Goal: Task Accomplishment & Management: Manage account settings

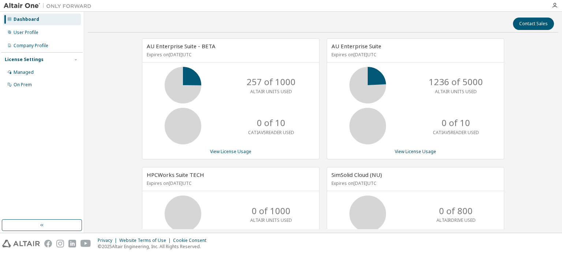
drag, startPoint x: 562, startPoint y: 51, endPoint x: 562, endPoint y: 98, distance: 46.5
click at [562, 98] on div "Contact Sales AU Enterprise Suite - BETA Expires on [DATE] UTC 257 of 1000 ALTA…" at bounding box center [323, 122] width 478 height 221
click at [526, 71] on div "AU Enterprise Suite - BETA Expires on [DATE] UTC 257 of 1000 ALTAIR UNITS USED …" at bounding box center [323, 187] width 471 height 299
click at [29, 71] on div "Managed" at bounding box center [24, 73] width 20 height 6
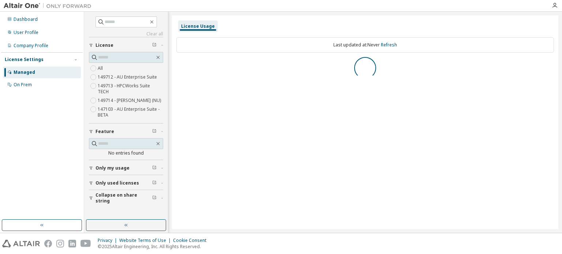
click at [120, 76] on label "149712 - AU Enterprise Suite" at bounding box center [128, 77] width 61 height 9
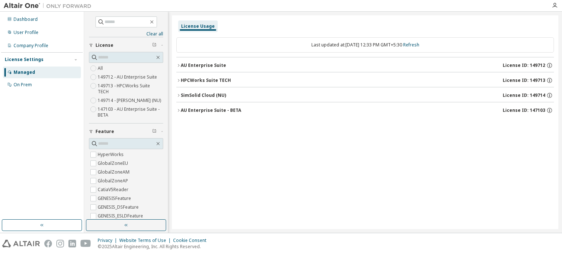
click at [214, 65] on div "AU Enterprise Suite" at bounding box center [203, 66] width 45 height 6
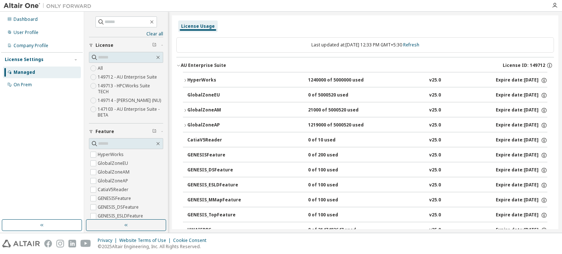
click at [231, 124] on div "GlobalZoneAP" at bounding box center [220, 125] width 66 height 7
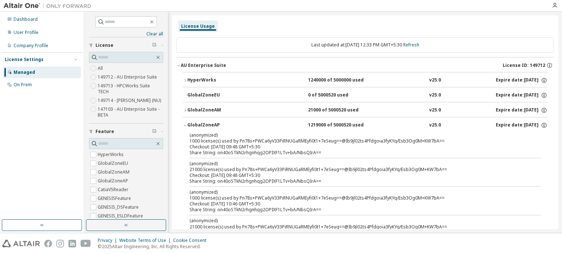
click at [231, 124] on div "GlobalZoneAP" at bounding box center [220, 125] width 66 height 7
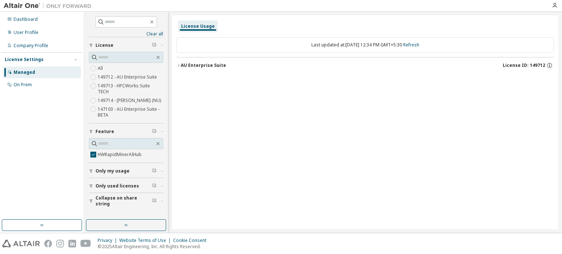
click at [196, 66] on div "AU Enterprise Suite" at bounding box center [203, 66] width 45 height 6
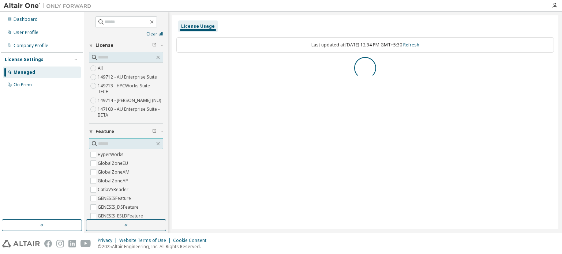
click at [119, 143] on input "text" at bounding box center [126, 143] width 57 height 7
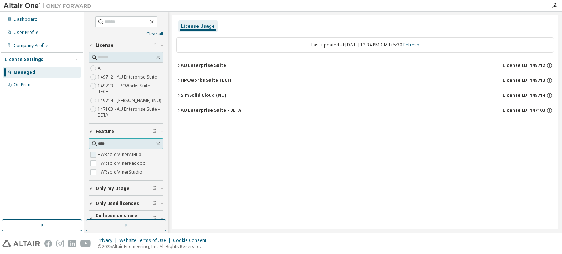
type input "****"
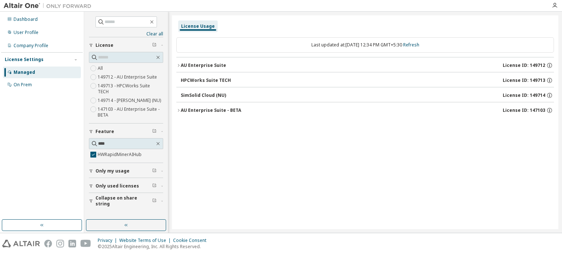
click at [195, 63] on div "AU Enterprise Suite" at bounding box center [203, 66] width 45 height 6
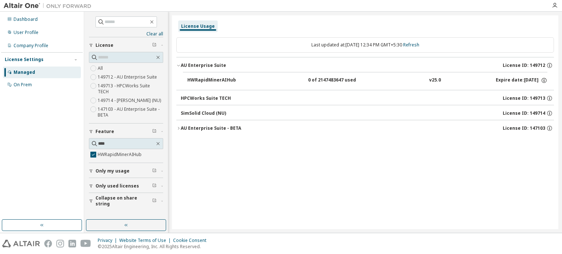
click at [195, 63] on div "AU Enterprise Suite" at bounding box center [203, 66] width 45 height 6
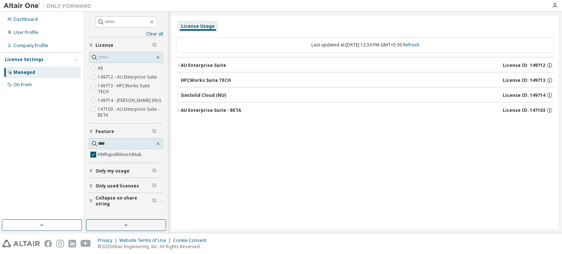
click at [193, 111] on div "AU Enterprise Suite - BETA" at bounding box center [211, 111] width 60 height 6
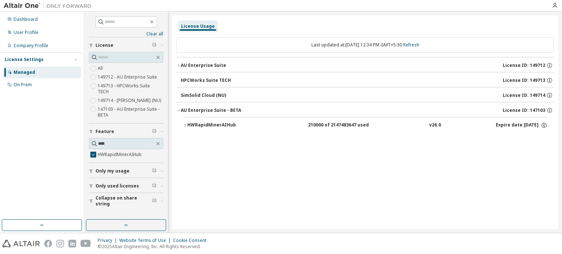
click at [196, 126] on div "HWRapidMinerAIHub" at bounding box center [220, 125] width 66 height 7
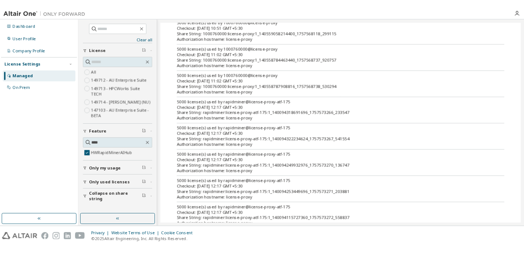
scroll to position [956, 0]
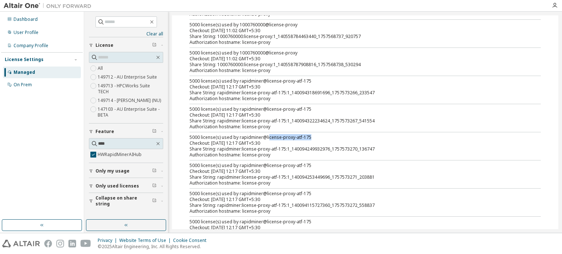
drag, startPoint x: 268, startPoint y: 137, endPoint x: 307, endPoint y: 134, distance: 39.3
click at [307, 135] on div "5000 license(s) used by rapidminer@license-proxy-atf-175" at bounding box center [357, 138] width 334 height 6
click at [304, 137] on div "5000 license(s) used by rapidminer@license-proxy-atf-175" at bounding box center [357, 138] width 334 height 6
drag, startPoint x: 311, startPoint y: 135, endPoint x: 264, endPoint y: 137, distance: 47.6
click at [264, 137] on div "5000 license(s) used by rapidminer@license-proxy-atf-175" at bounding box center [357, 138] width 334 height 6
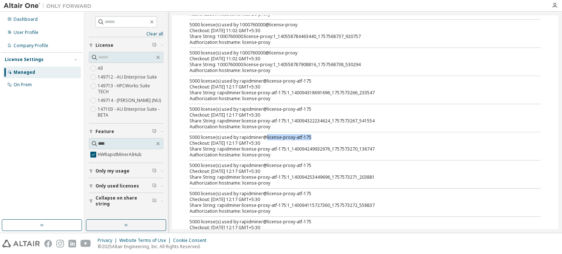
click at [319, 135] on div "5000 license(s) used by rapidminer@license-proxy-atf-175" at bounding box center [357, 138] width 334 height 6
drag, startPoint x: 319, startPoint y: 133, endPoint x: 273, endPoint y: 137, distance: 46.3
click at [278, 137] on div "5000 license(s) used by rapidminer@license-proxy-atf-175" at bounding box center [357, 138] width 334 height 6
click at [269, 138] on div "5000 license(s) used by rapidminer@license-proxy-atf-175 Checkout: [DATE] 12:17…" at bounding box center [357, 141] width 334 height 12
click at [268, 136] on div "5000 license(s) used by rapidminer@license-proxy-atf-175" at bounding box center [357, 138] width 334 height 6
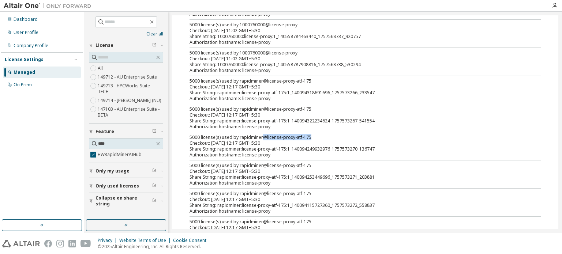
drag, startPoint x: 312, startPoint y: 136, endPoint x: 262, endPoint y: 136, distance: 49.4
click at [262, 136] on div "5000 license(s) used by rapidminer@license-proxy-atf-175" at bounding box center [357, 138] width 334 height 6
click at [268, 135] on div "5000 license(s) used by rapidminer@license-proxy-atf-175" at bounding box center [357, 138] width 334 height 6
